Goal: Transaction & Acquisition: Purchase product/service

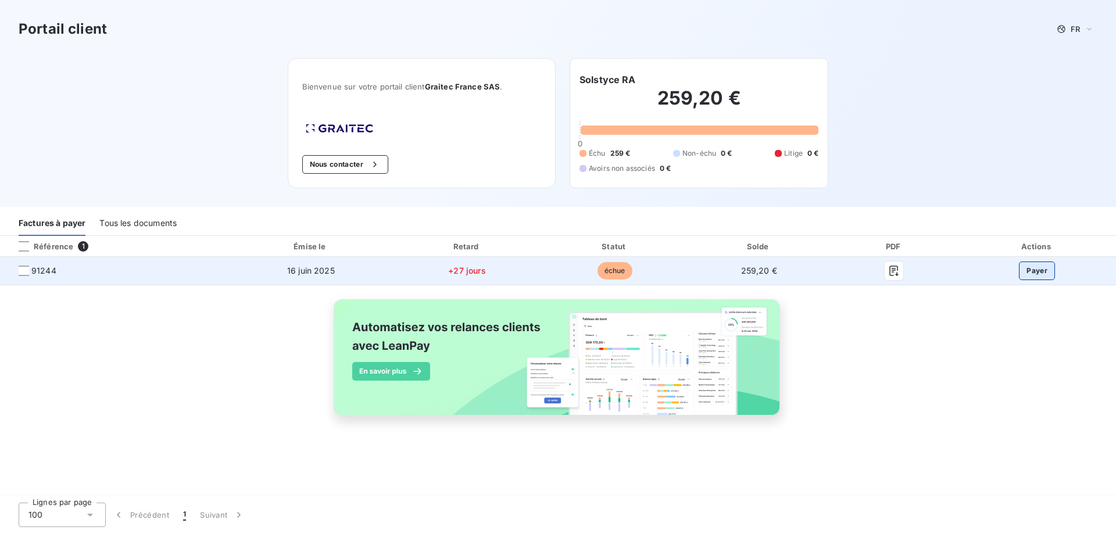
click at [1040, 272] on button "Payer" at bounding box center [1037, 270] width 36 height 19
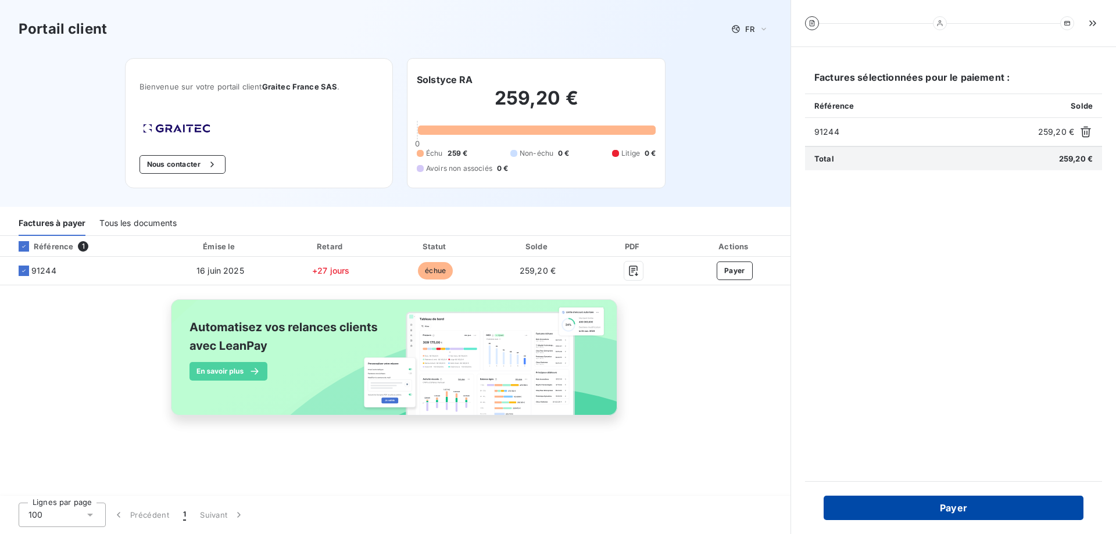
click at [952, 504] on button "Payer" at bounding box center [953, 508] width 260 height 24
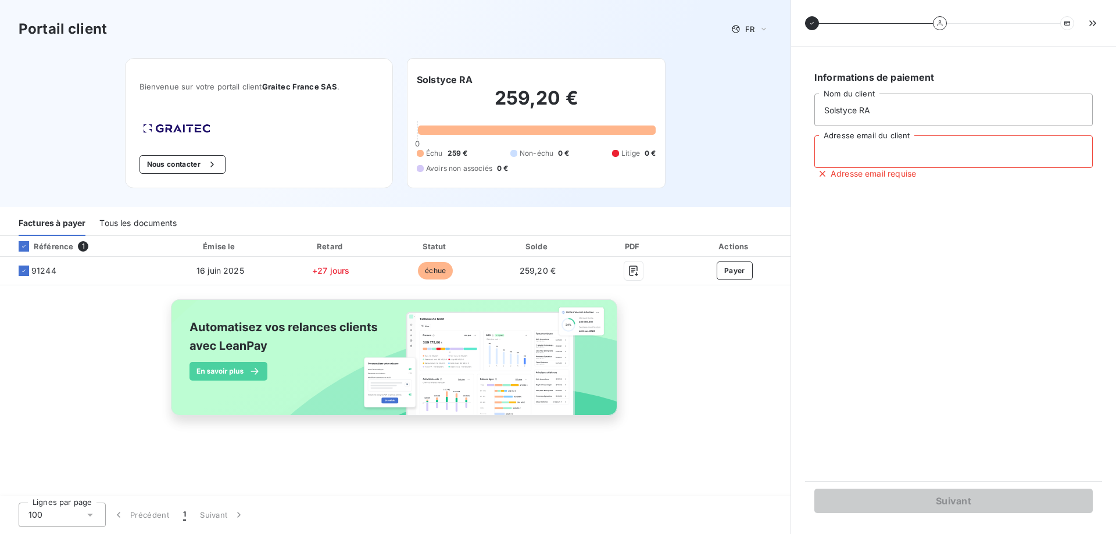
click at [881, 157] on input "Adresse email du client" at bounding box center [953, 151] width 278 height 33
type input "[EMAIL_ADDRESS][DOMAIN_NAME]"
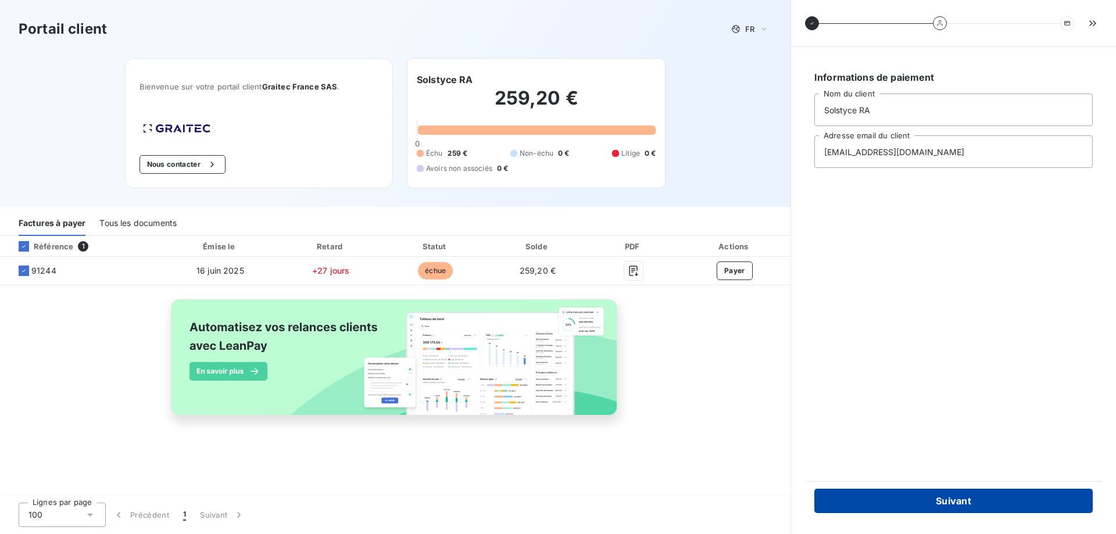
click at [958, 502] on button "Suivant" at bounding box center [953, 501] width 278 height 24
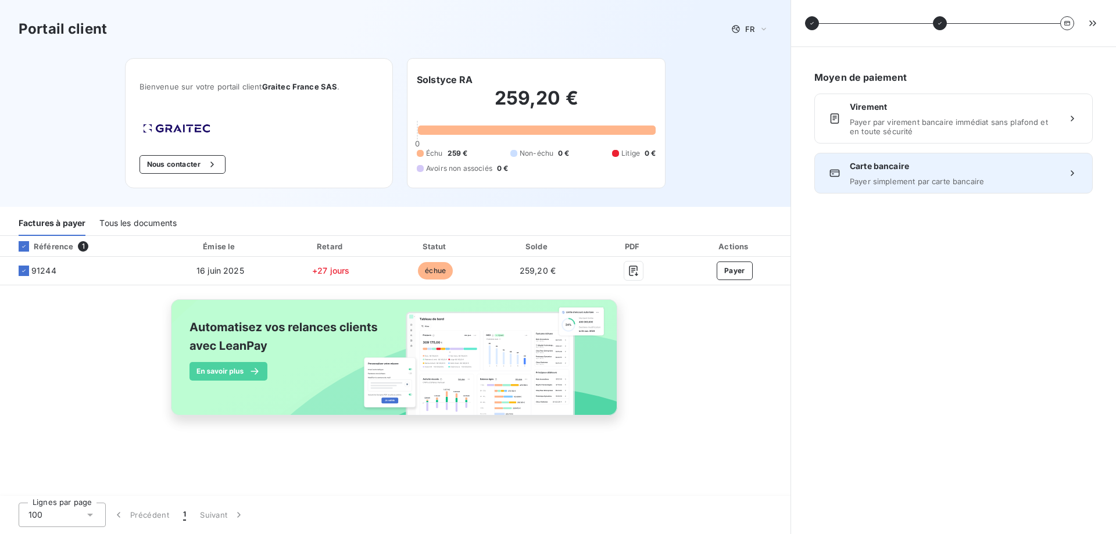
click at [917, 177] on span "Payer simplement par carte bancaire" at bounding box center [952, 181] width 207 height 9
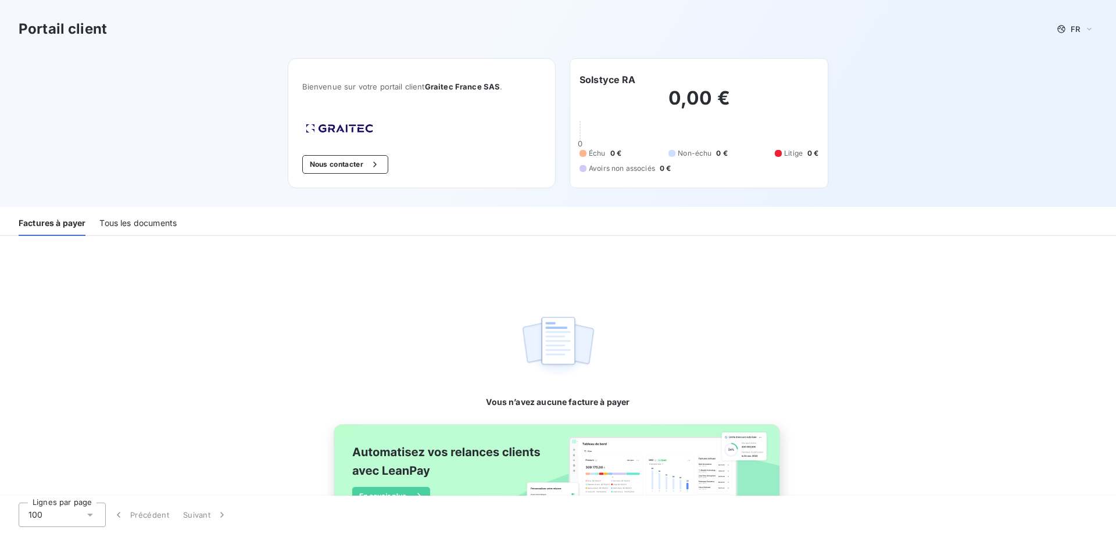
click at [152, 223] on div "Tous les documents" at bounding box center [137, 223] width 77 height 24
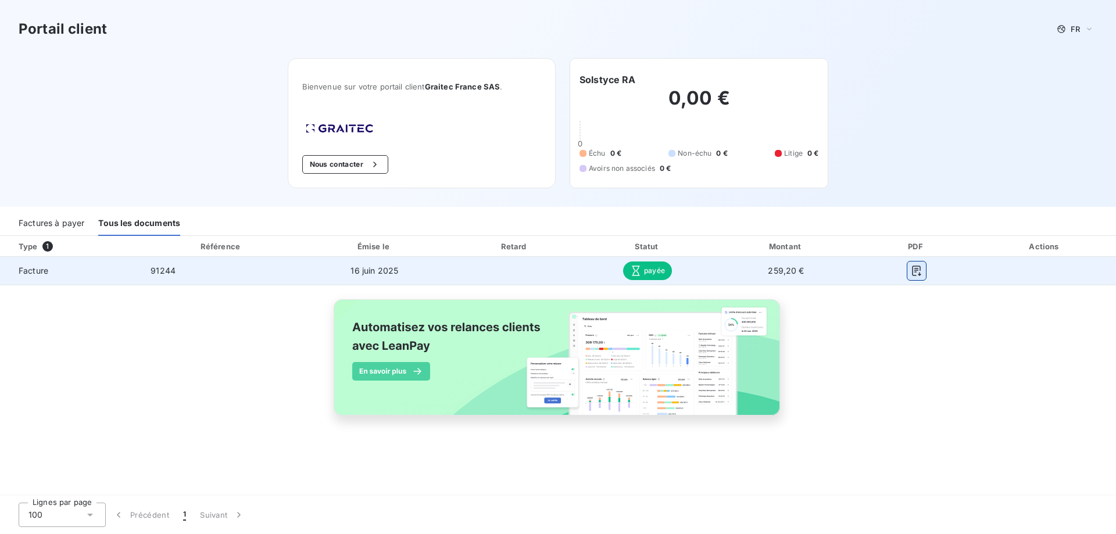
click at [920, 270] on icon "button" at bounding box center [916, 271] width 12 height 12
